Goal: Transaction & Acquisition: Book appointment/travel/reservation

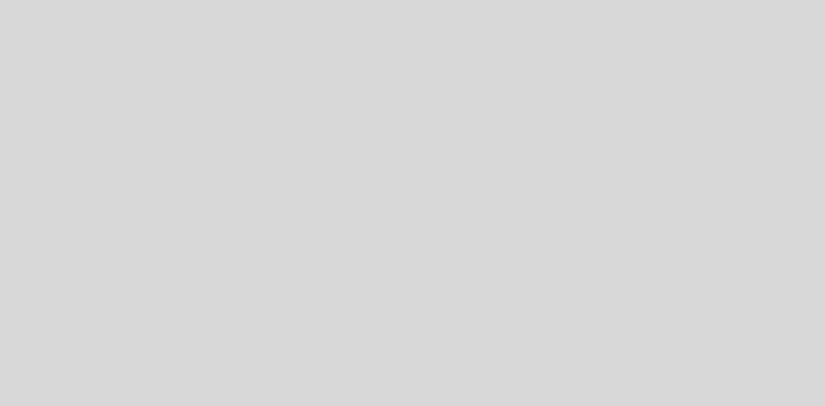
select select "es"
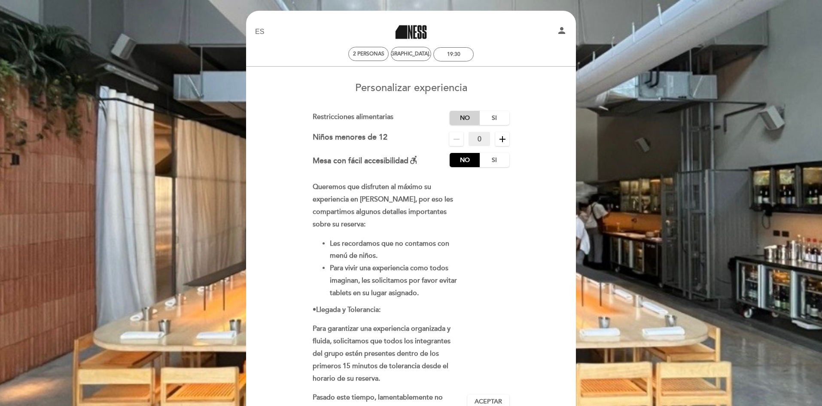
click at [460, 119] on label "No" at bounding box center [465, 118] width 30 height 14
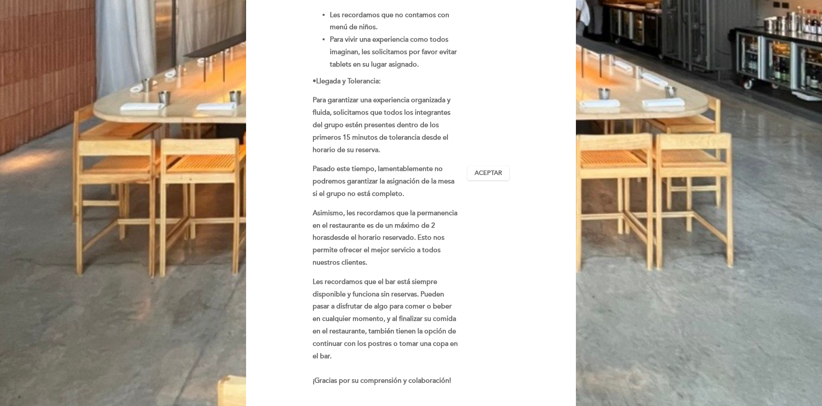
scroll to position [258, 0]
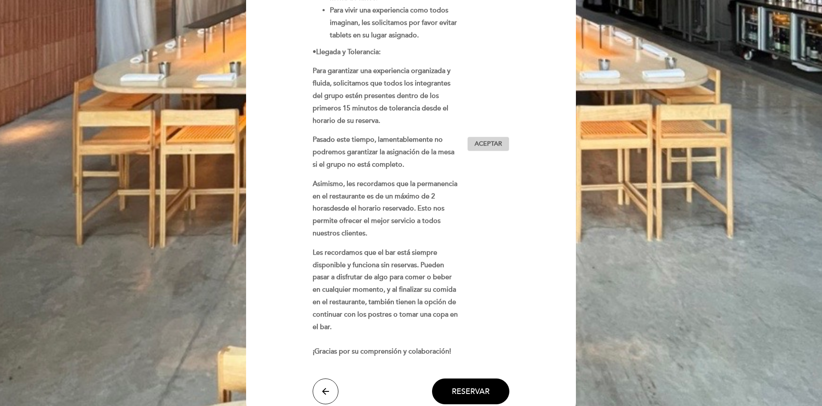
click at [483, 140] on span "Aceptar" at bounding box center [489, 144] width 28 height 9
click at [479, 387] on span "Reservar" at bounding box center [471, 391] width 38 height 9
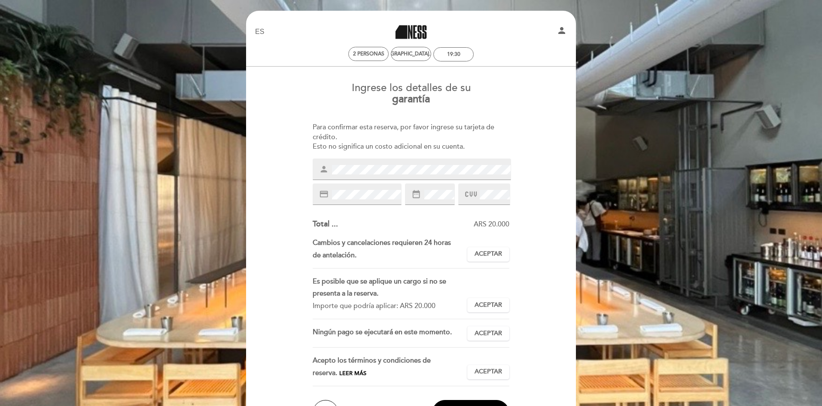
click at [474, 195] on icon at bounding box center [471, 194] width 12 height 14
click at [495, 251] on span "Aceptar" at bounding box center [489, 254] width 28 height 9
click at [480, 301] on span "Aceptar" at bounding box center [489, 305] width 28 height 9
click at [481, 331] on span "Aceptar" at bounding box center [489, 333] width 28 height 9
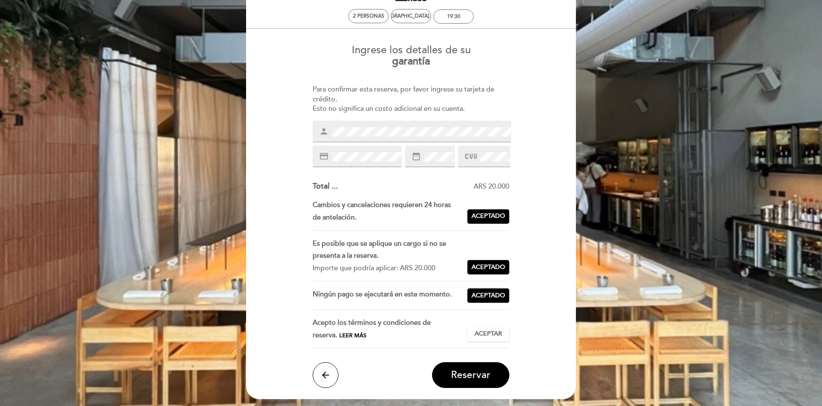
scroll to position [43, 0]
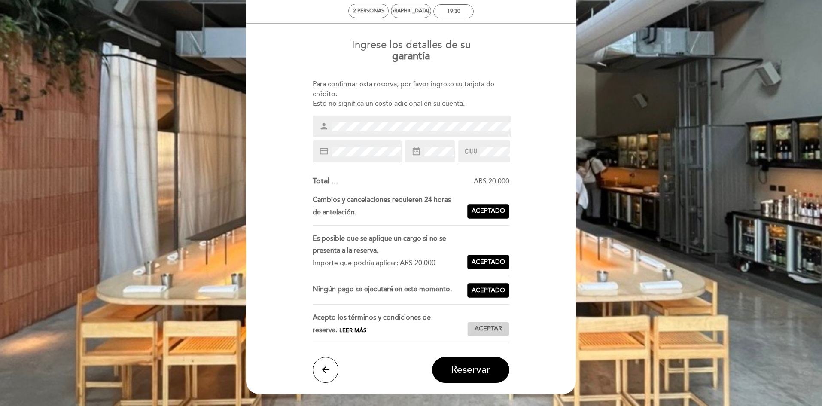
click at [504, 323] on button "Aceptar Aceptado" at bounding box center [489, 329] width 42 height 15
click at [489, 367] on span "Reservar" at bounding box center [471, 370] width 40 height 12
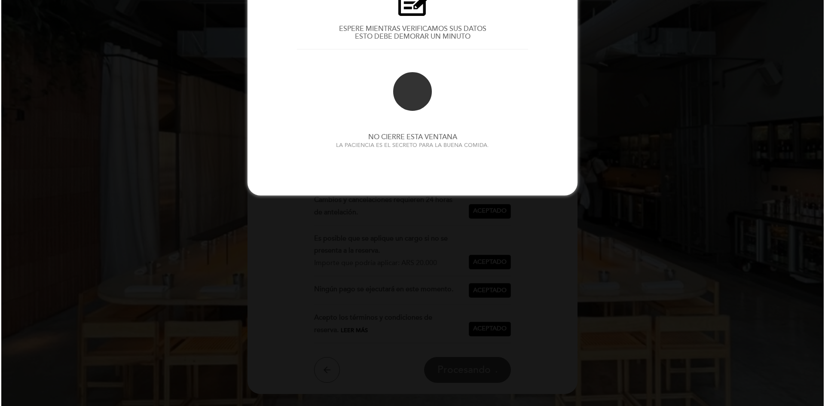
scroll to position [0, 0]
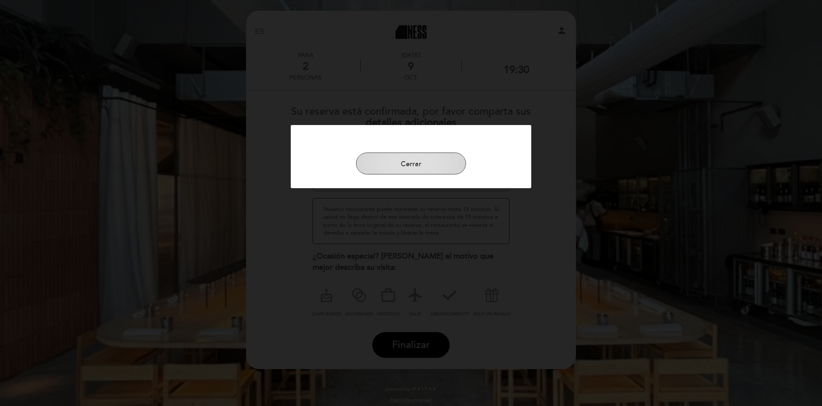
click at [394, 166] on button "Cerrar" at bounding box center [411, 164] width 110 height 22
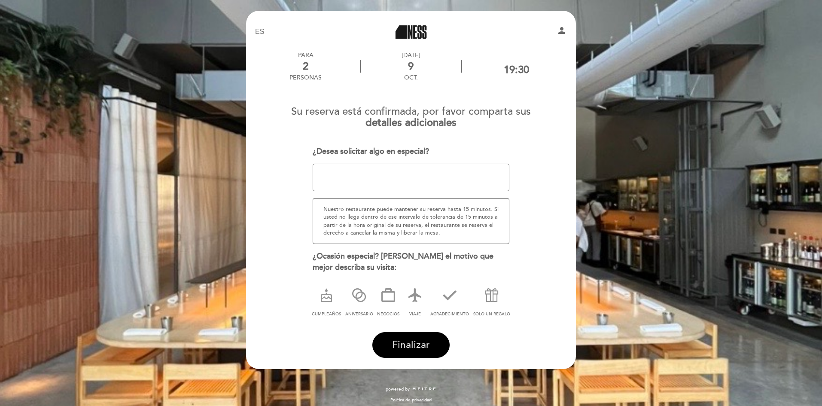
click at [424, 344] on span "Finalizar" at bounding box center [411, 345] width 38 height 12
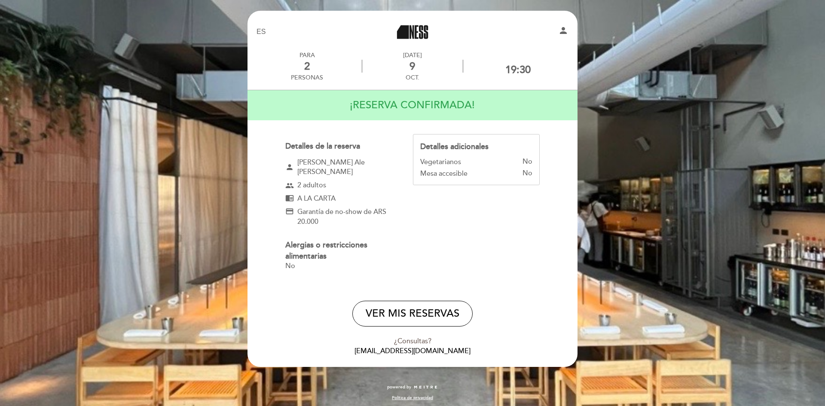
click at [560, 31] on icon "person" at bounding box center [563, 30] width 10 height 10
select select "es"
